Goal: Task Accomplishment & Management: Manage account settings

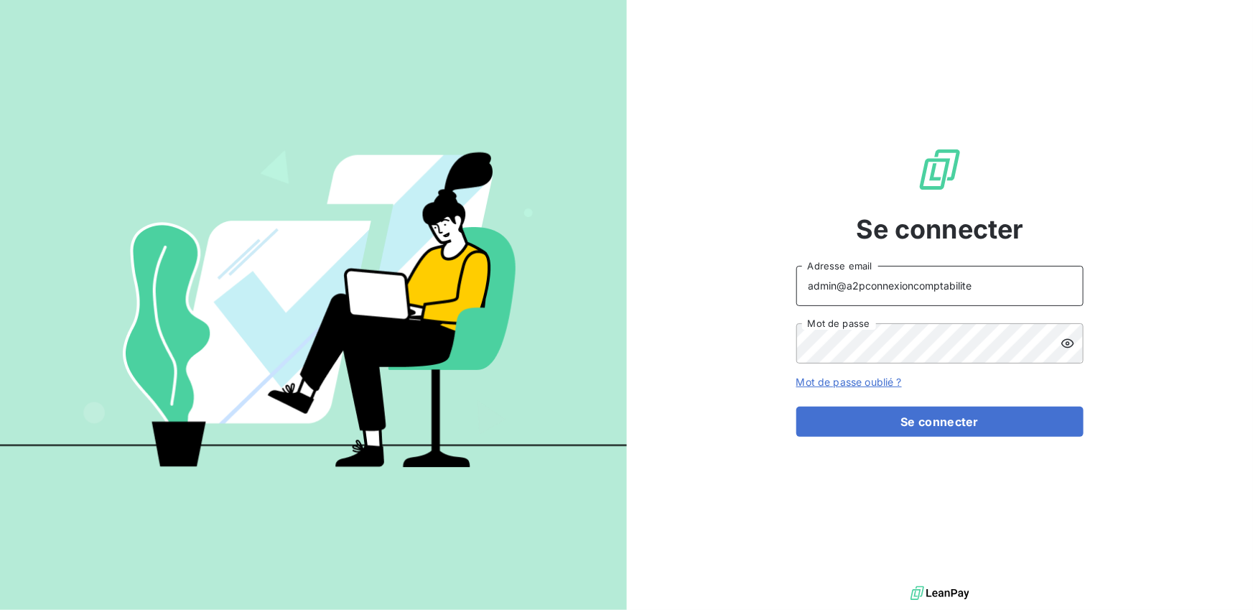
click at [958, 283] on input "admin@a2pconnexioncomptabilite" at bounding box center [939, 286] width 287 height 40
type input "admin@leaseatlantique"
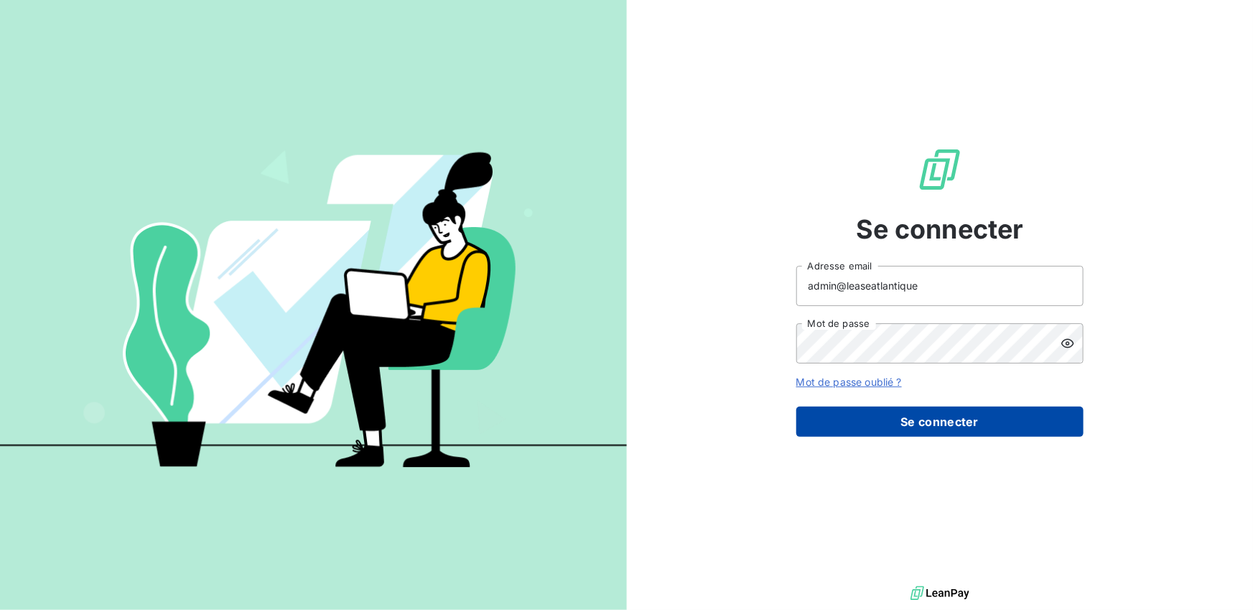
click at [930, 406] on button "Se connecter" at bounding box center [939, 421] width 287 height 30
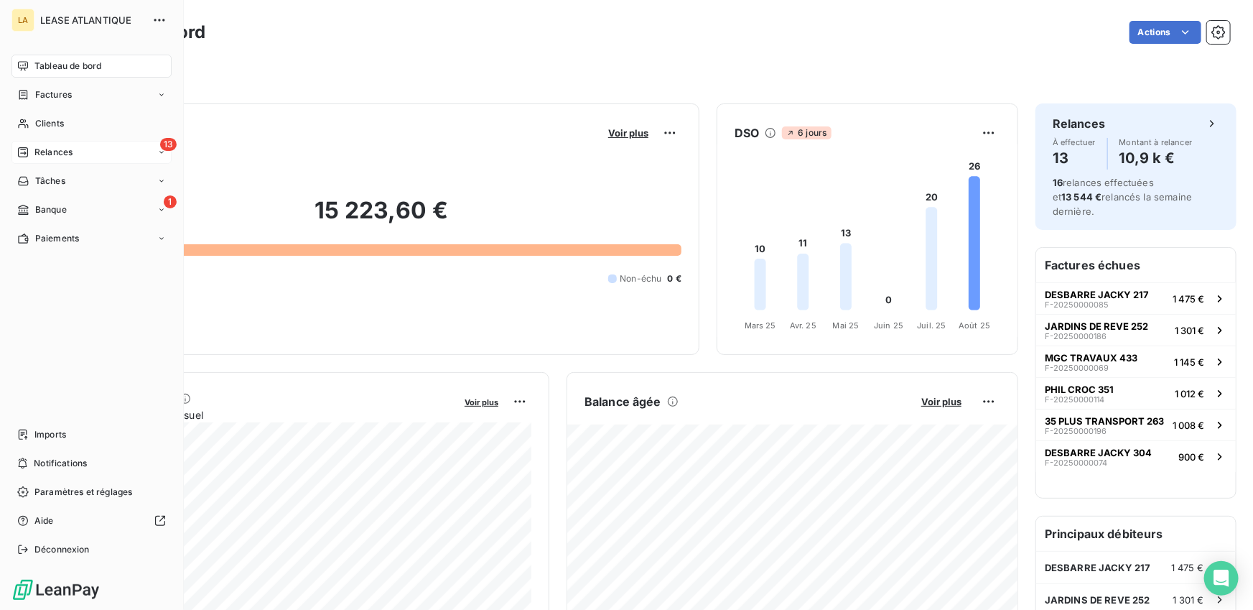
click at [39, 156] on span "Relances" at bounding box center [53, 152] width 38 height 13
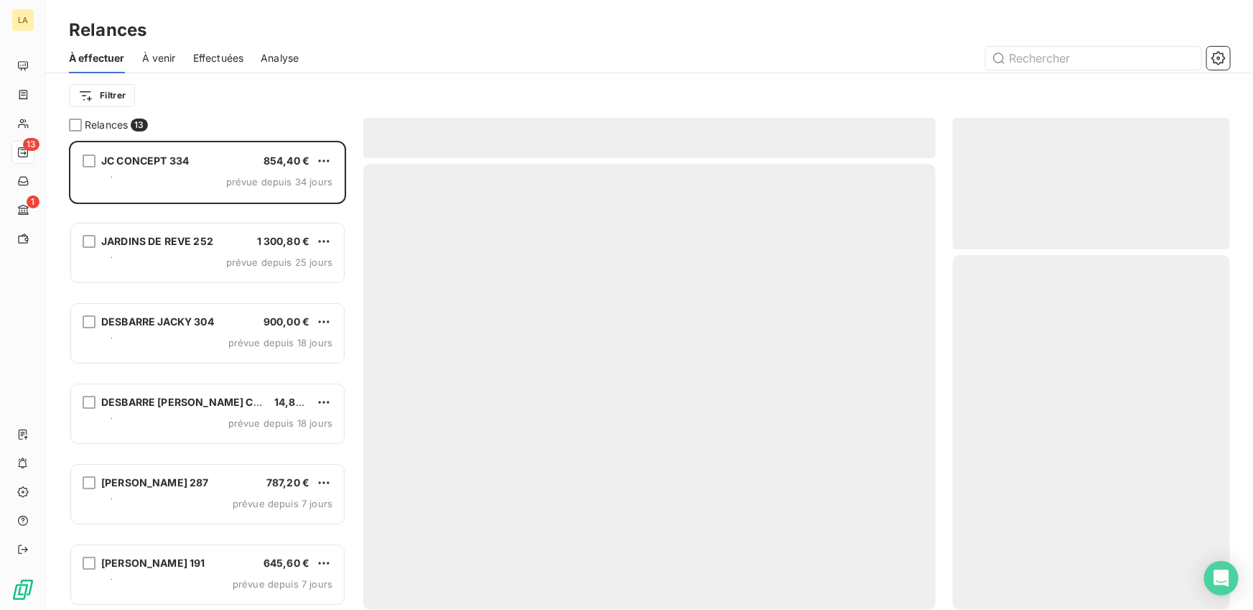
scroll to position [469, 277]
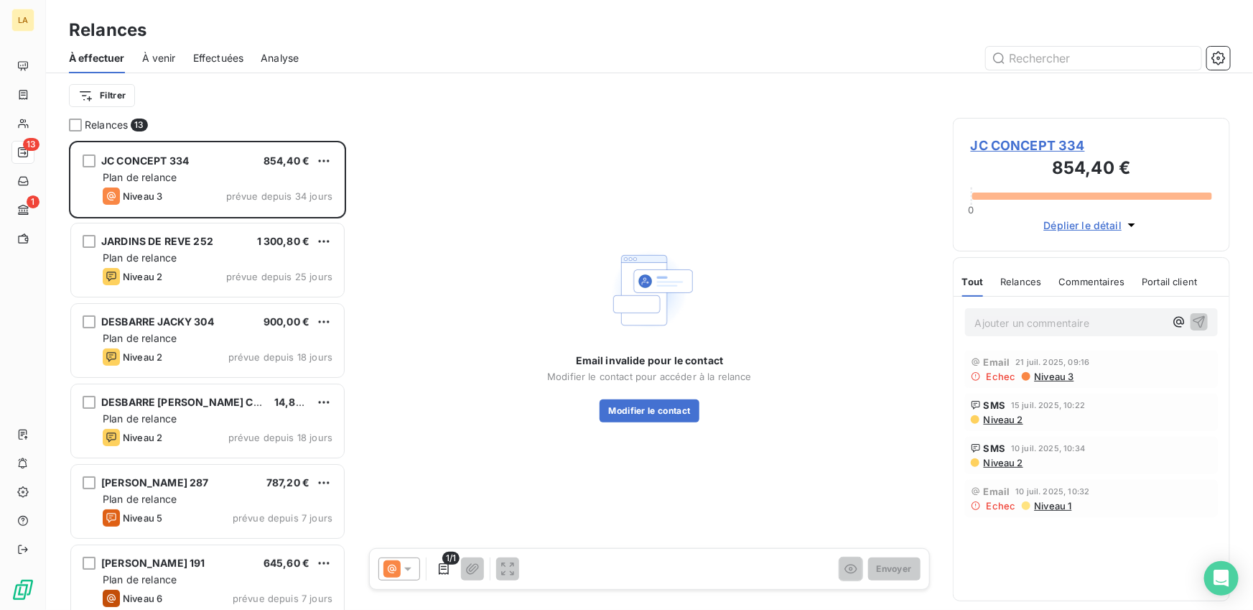
click at [209, 57] on span "Effectuées" at bounding box center [218, 58] width 51 height 14
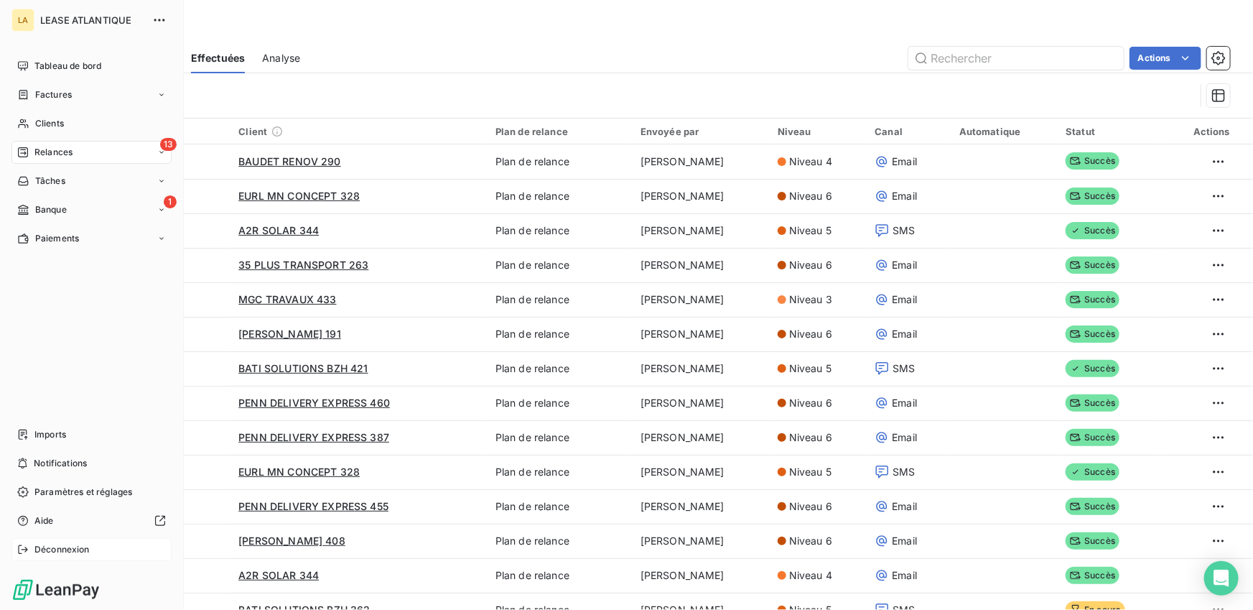
click at [27, 549] on icon at bounding box center [22, 549] width 9 height 9
